Goal: Transaction & Acquisition: Purchase product/service

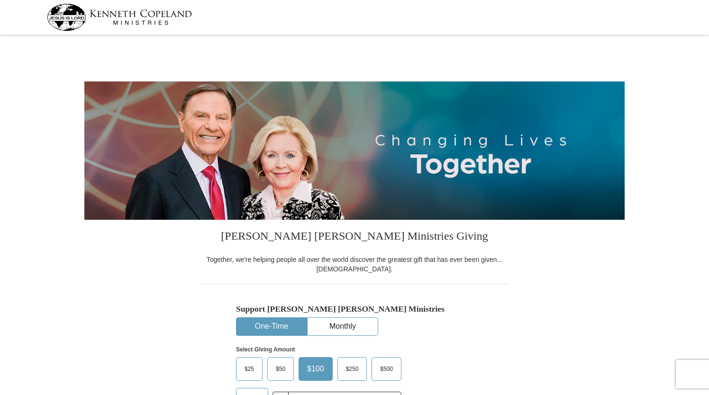
select select "NY"
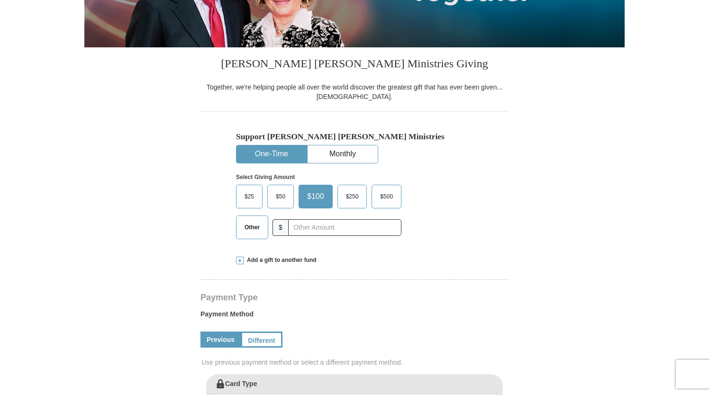
scroll to position [182, 0]
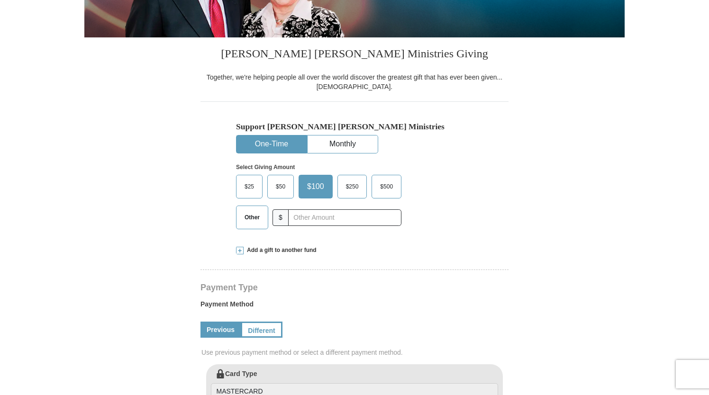
click at [286, 187] on span "$50" at bounding box center [280, 187] width 19 height 14
click at [0, 0] on input "$50" at bounding box center [0, 0] width 0 height 0
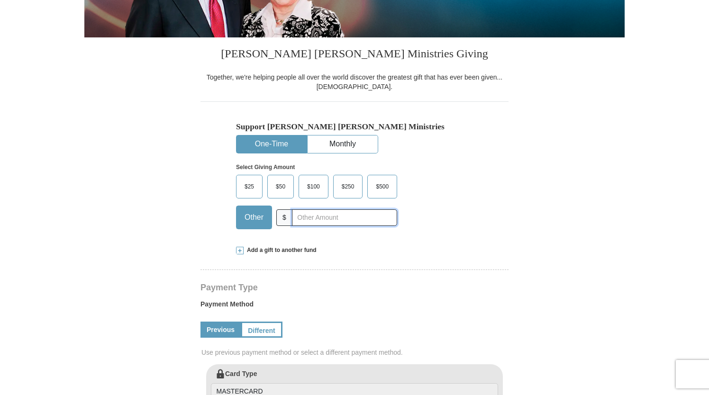
click at [327, 218] on input "text" at bounding box center [344, 217] width 105 height 17
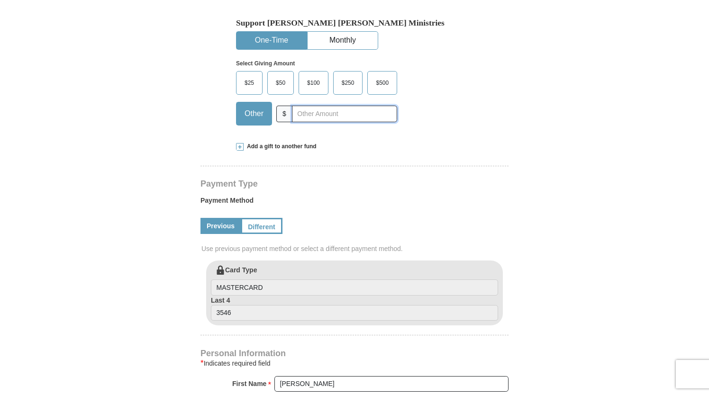
scroll to position [292, 0]
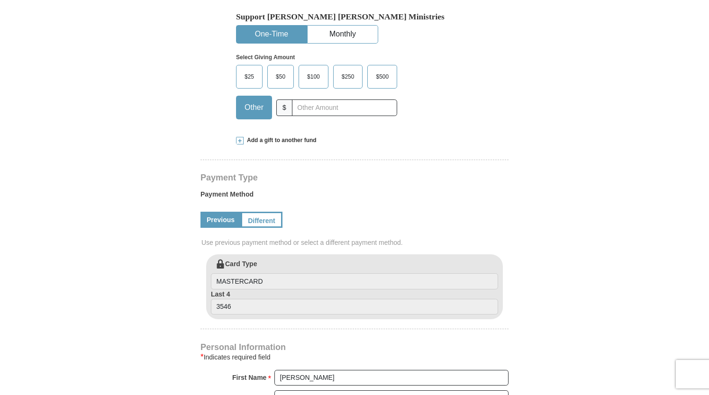
click at [270, 138] on span "Add a gift to another fund" at bounding box center [279, 140] width 73 height 8
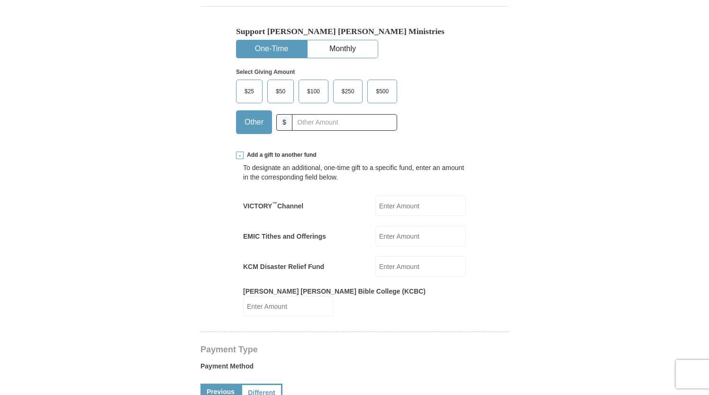
scroll to position [237, 0]
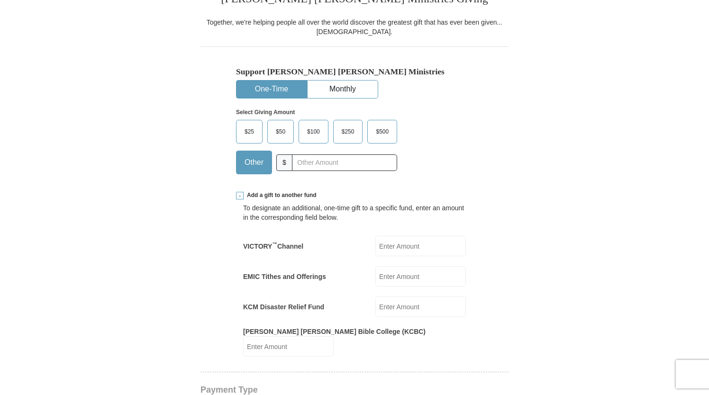
click at [314, 130] on span "$100" at bounding box center [313, 132] width 22 height 14
click at [0, 0] on input "$100" at bounding box center [0, 0] width 0 height 0
click at [315, 304] on label "KCM Disaster Relief Fund" at bounding box center [283, 306] width 81 height 9
click at [375, 304] on input "KCM Disaster Relief Fund" at bounding box center [420, 307] width 90 height 20
click at [405, 305] on input "KCM Disaster Relief Fund" at bounding box center [420, 307] width 90 height 20
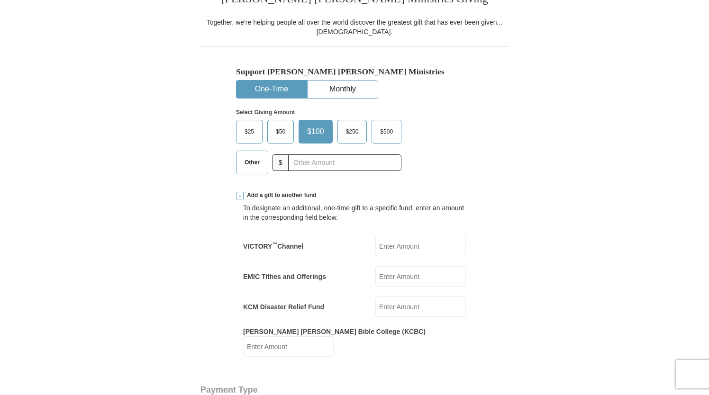
type input "100.00"
drag, startPoint x: 405, startPoint y: 274, endPoint x: 409, endPoint y: 281, distance: 8.9
click at [409, 281] on input "EMIC Tithes and Offerings" at bounding box center [420, 276] width 90 height 20
type input "50.00"
drag, startPoint x: 387, startPoint y: 305, endPoint x: 375, endPoint y: 305, distance: 11.8
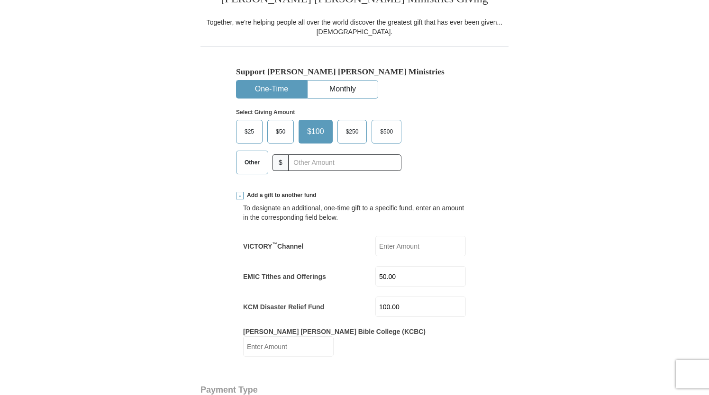
click at [375, 305] on input "100.00" at bounding box center [420, 307] width 90 height 20
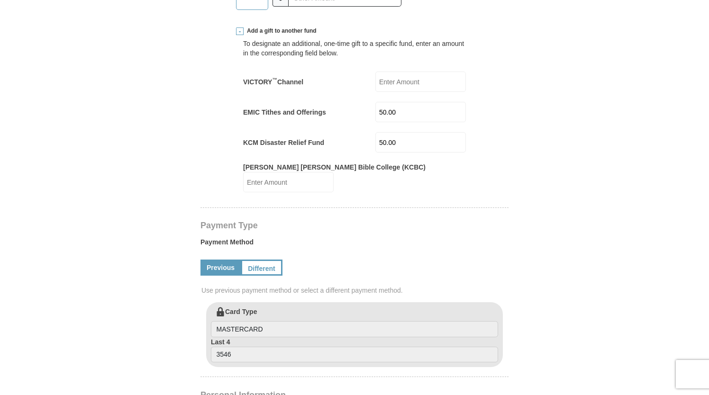
scroll to position [403, 0]
type input "50.00"
click at [611, 163] on form "[PERSON_NAME] [PERSON_NAME] Ministries Giving Together, we're helping people al…" at bounding box center [354, 239] width 540 height 1208
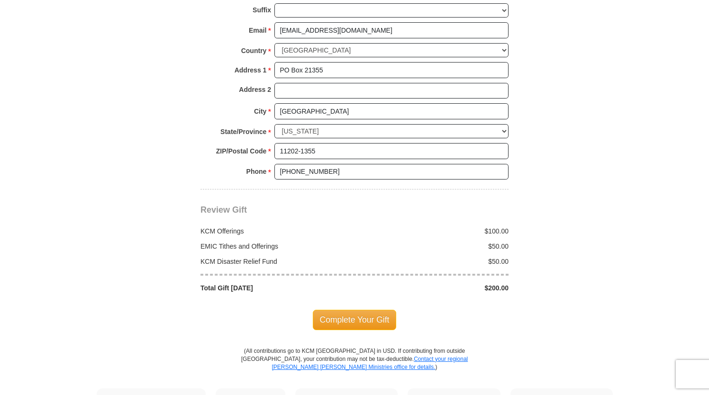
scroll to position [859, 0]
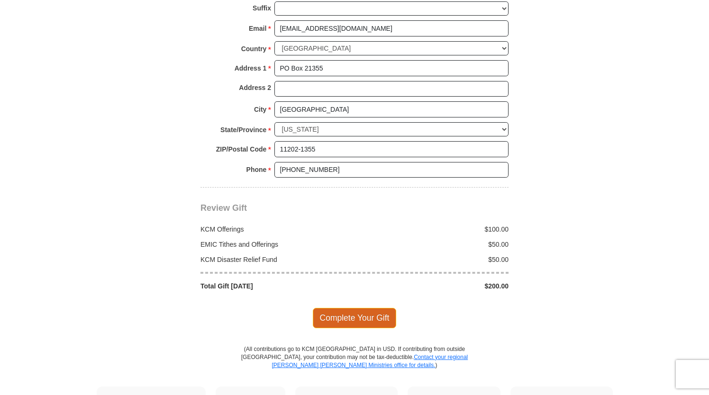
click at [354, 308] on span "Complete Your Gift" at bounding box center [355, 318] width 84 height 20
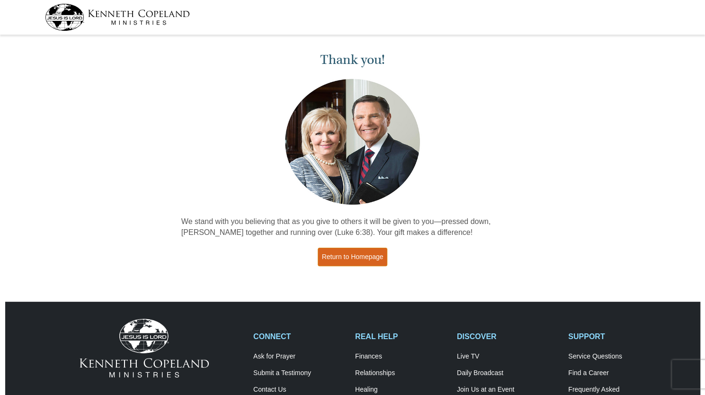
click at [355, 255] on link "Return to Homepage" at bounding box center [353, 257] width 70 height 18
